Goal: Transaction & Acquisition: Purchase product/service

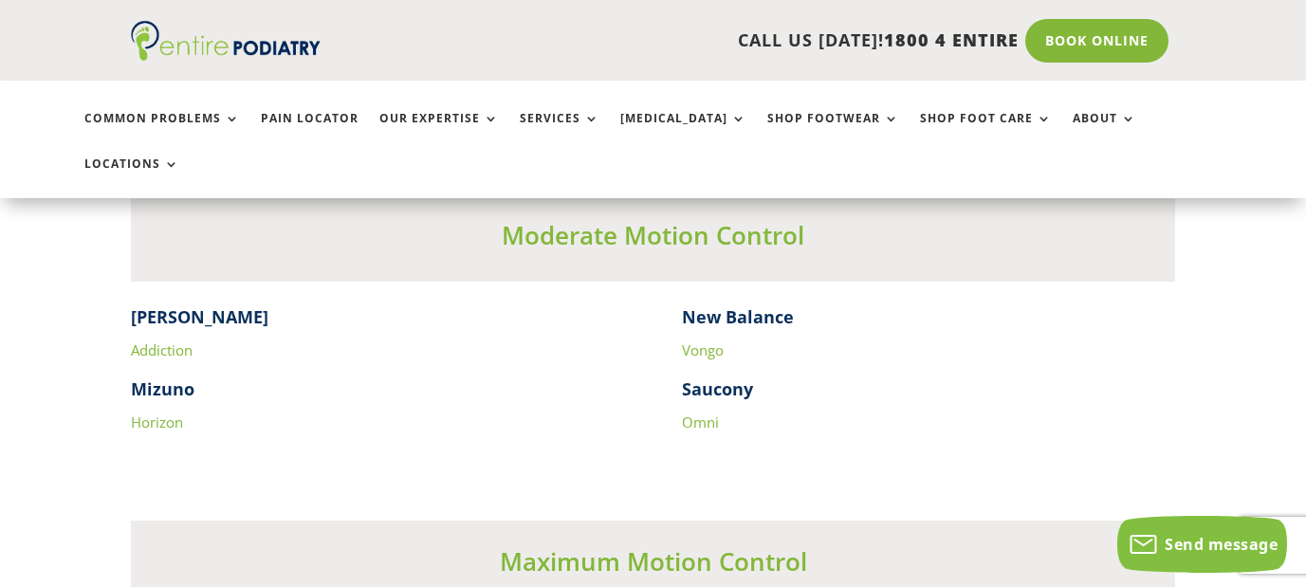
scroll to position [3200, 0]
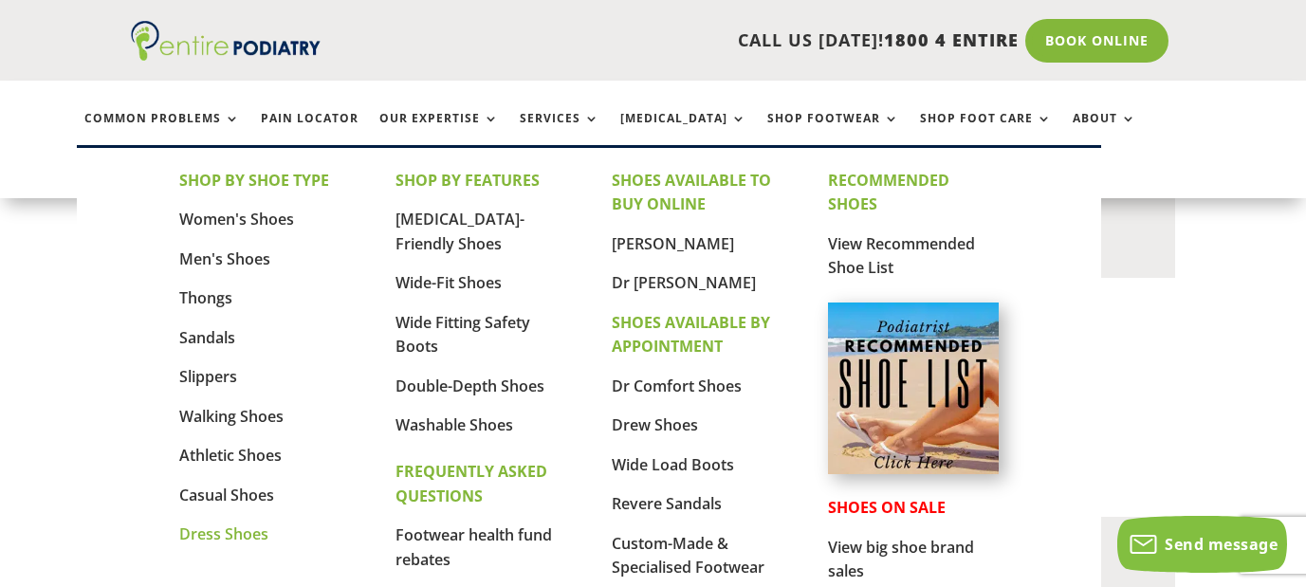
click at [249, 532] on link "Dress Shoes" at bounding box center [223, 533] width 89 height 21
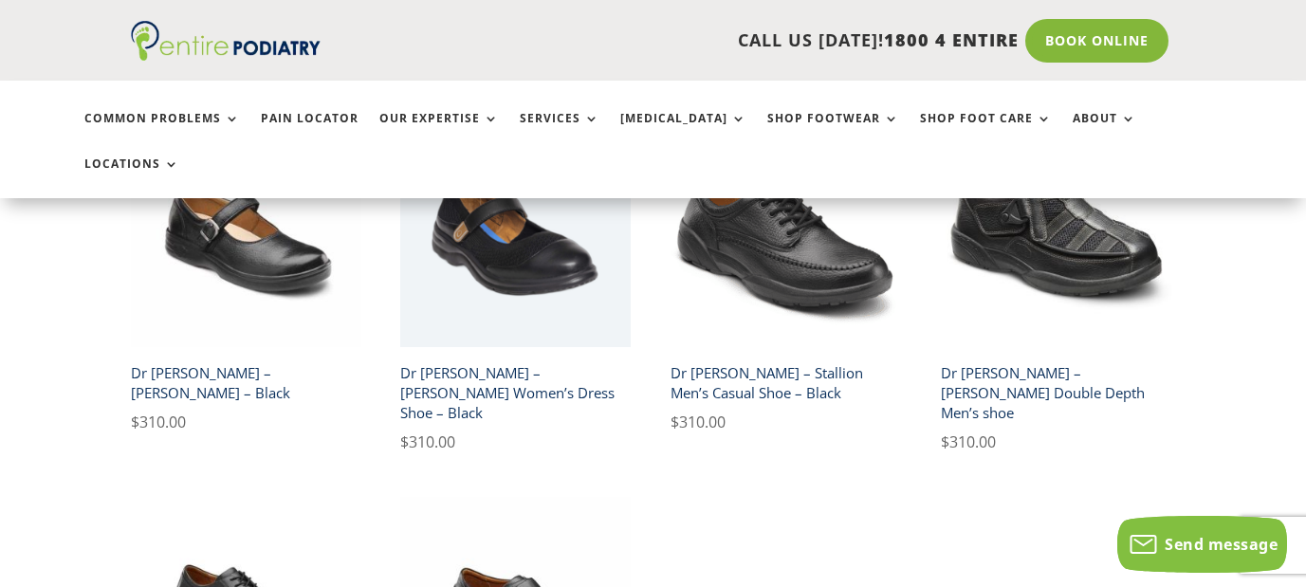
scroll to position [1104, 0]
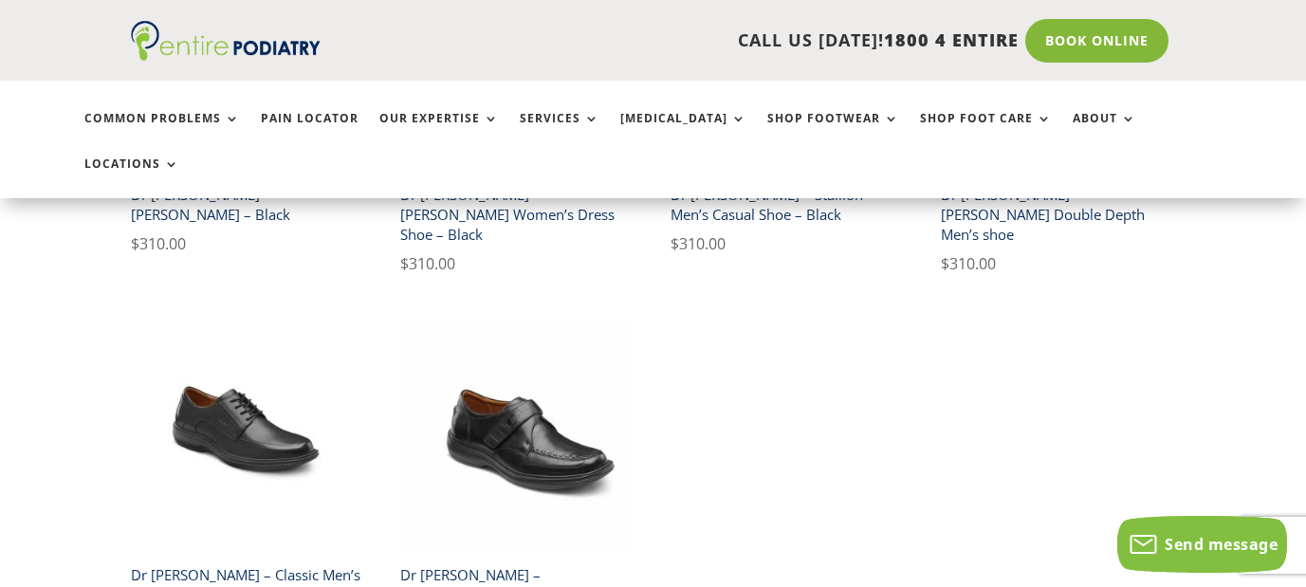
click at [291, 557] on h2 "Dr [PERSON_NAME] – Classic Men’s Dress Shoe – Black" at bounding box center [246, 584] width 230 height 54
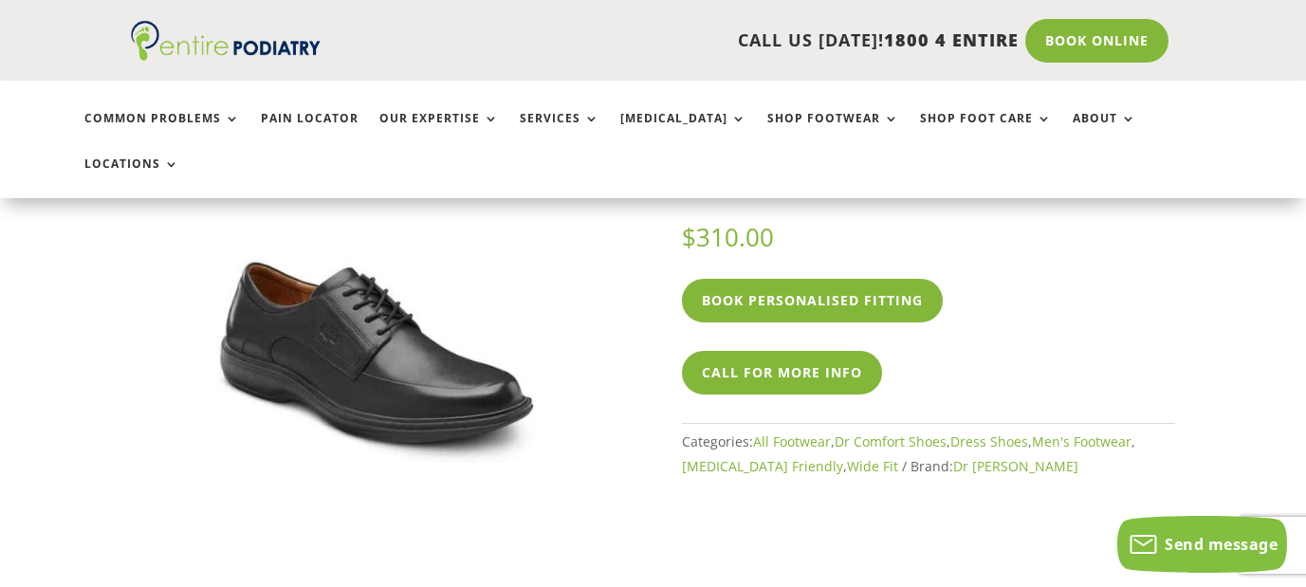
scroll to position [190, 0]
